Goal: Obtain resource: Obtain resource

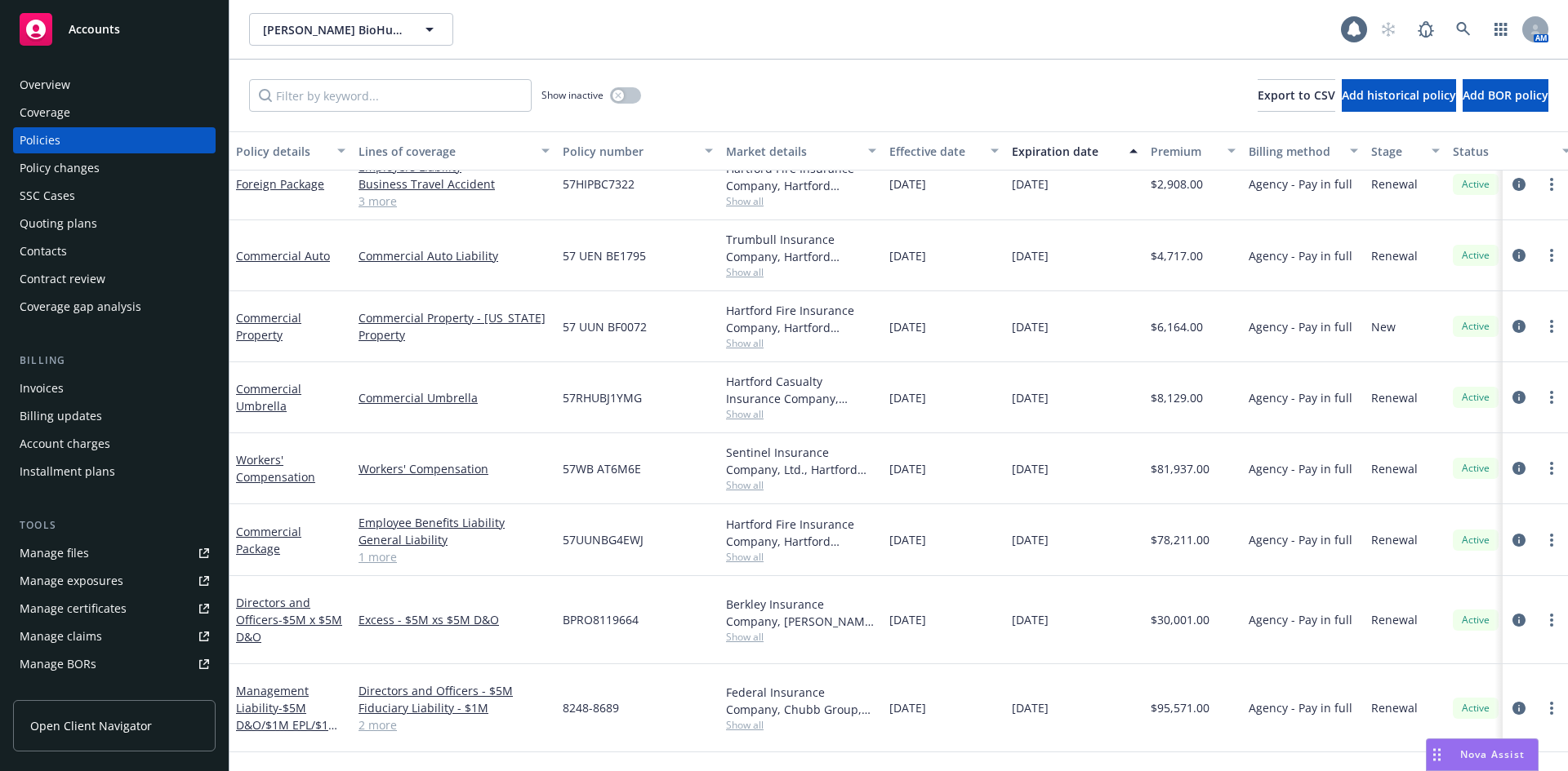
scroll to position [256, 0]
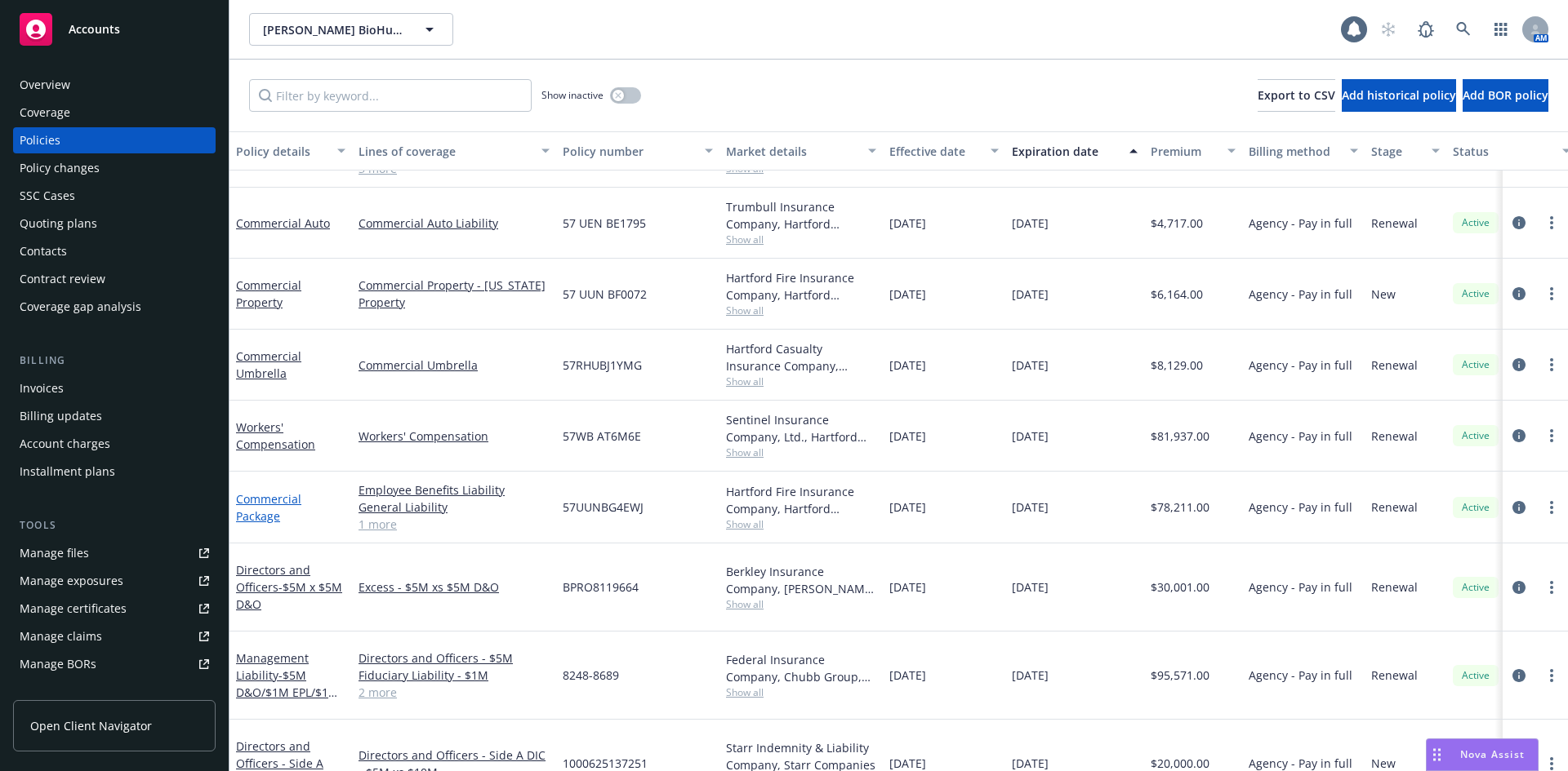
click at [278, 499] on link "Commercial Package" at bounding box center [268, 507] width 65 height 32
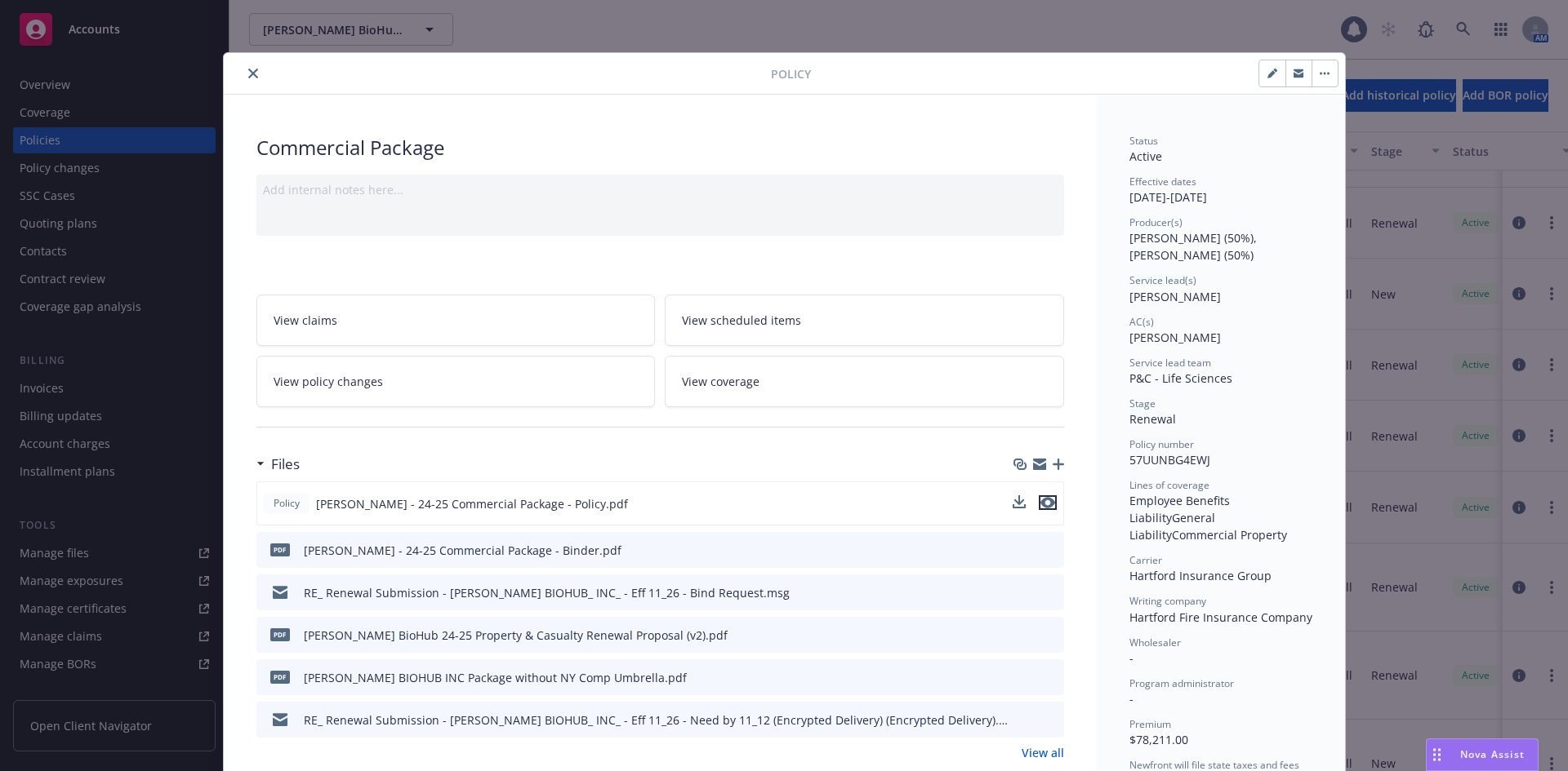
click at [1040, 501] on icon "preview file" at bounding box center [1047, 503] width 15 height 11
click at [248, 69] on icon "close" at bounding box center [253, 73] width 10 height 10
